Goal: Information Seeking & Learning: Learn about a topic

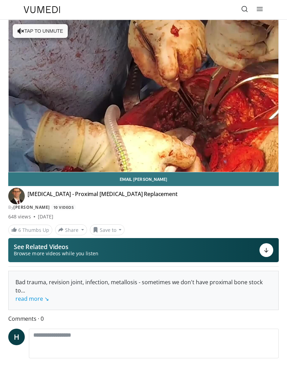
click at [242, 14] on link at bounding box center [245, 10] width 14 height 14
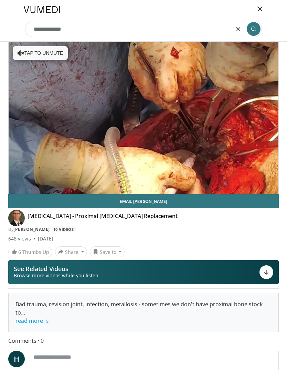
type input "**********"
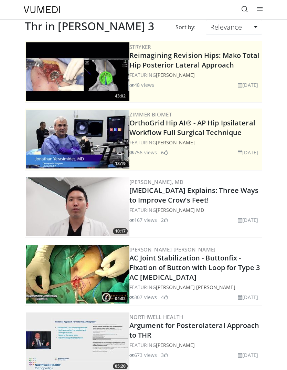
click at [246, 10] on icon at bounding box center [245, 9] width 7 height 7
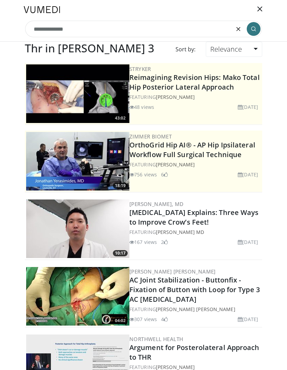
click at [54, 30] on input "**********" at bounding box center [143, 29] width 237 height 17
type input "*******"
click at [256, 31] on button "submit" at bounding box center [254, 29] width 14 height 14
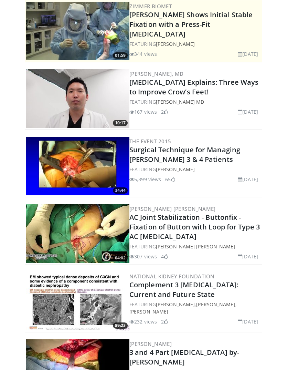
scroll to position [108, 0]
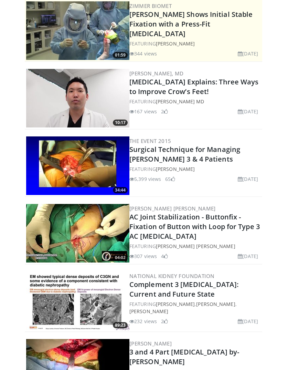
click at [57, 171] on img at bounding box center [77, 166] width 103 height 59
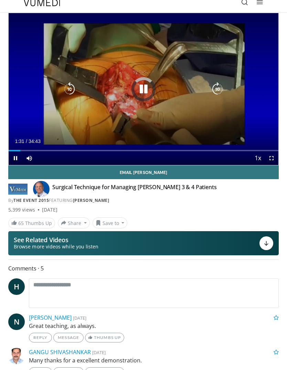
scroll to position [3, 0]
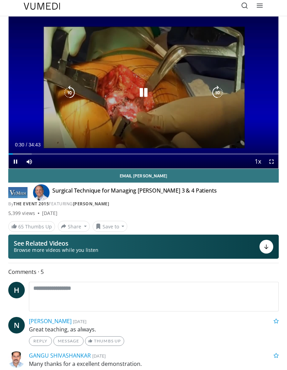
click at [246, 125] on div "10 seconds Tap to unmute" at bounding box center [144, 93] width 270 height 152
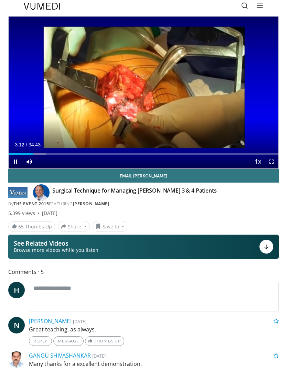
click at [259, 112] on div "10 seconds Tap to unmute" at bounding box center [144, 93] width 270 height 152
click at [225, 126] on div "10 seconds Tap to unmute" at bounding box center [144, 93] width 270 height 152
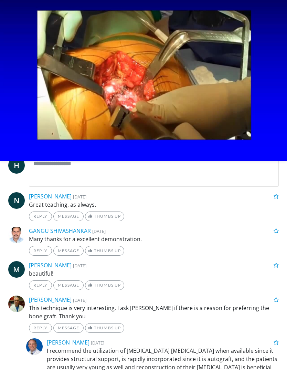
scroll to position [137, 0]
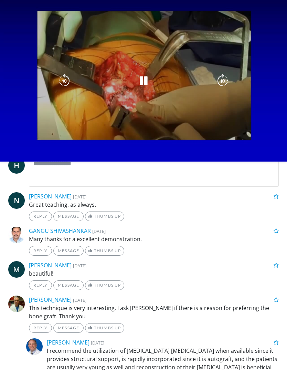
click at [224, 198] on div "[PERSON_NAME] [DATE]" at bounding box center [154, 196] width 261 height 8
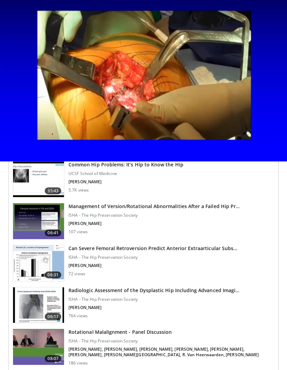
scroll to position [969, 0]
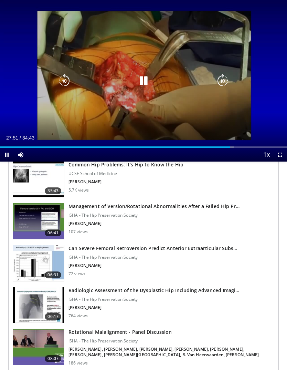
click at [225, 144] on div "10 seconds Tap to unmute" at bounding box center [143, 81] width 287 height 162
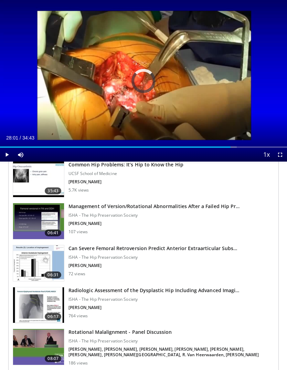
click at [233, 147] on div "Progress Bar" at bounding box center [229, 146] width 16 height 1
click at [234, 147] on div "Loaded : 83.14%" at bounding box center [143, 146] width 287 height 1
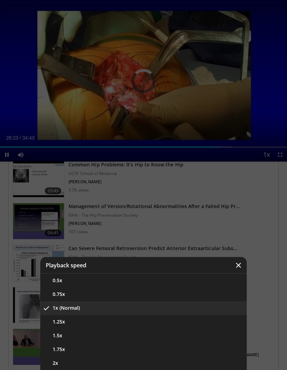
click at [53, 326] on button "1.25x" at bounding box center [143, 322] width 207 height 14
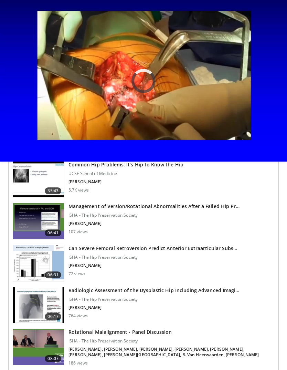
click at [144, 79] on icon "Video Player" at bounding box center [144, 81] width 14 height 14
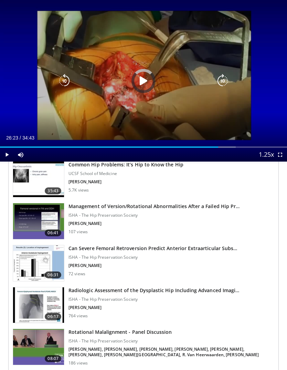
click at [142, 85] on icon "Video Player" at bounding box center [144, 81] width 14 height 14
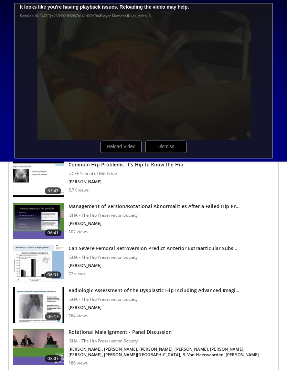
click at [281, 115] on div "10 seconds Tap to unmute" at bounding box center [143, 81] width 287 height 162
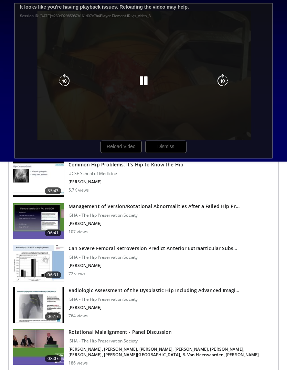
click at [146, 86] on icon "Video Player" at bounding box center [144, 81] width 14 height 14
click at [63, 85] on icon "Video Player" at bounding box center [65, 81] width 14 height 14
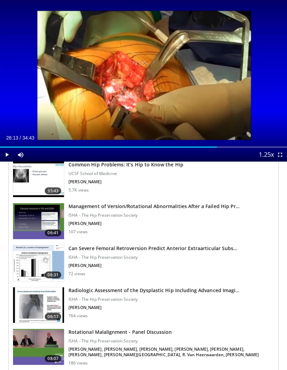
click at [140, 87] on icon "Video Player" at bounding box center [144, 81] width 14 height 14
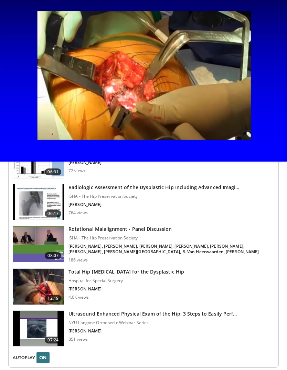
scroll to position [1069, 0]
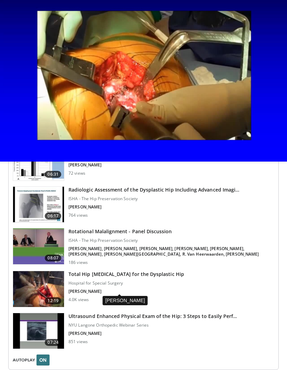
click at [146, 294] on p "[PERSON_NAME]" at bounding box center [127, 292] width 116 height 6
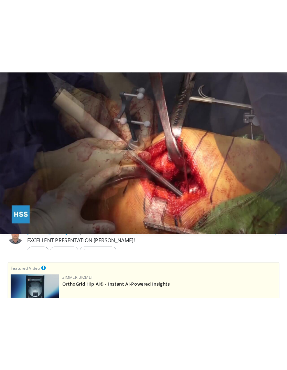
scroll to position [543, 0]
